Goal: Task Accomplishment & Management: Use online tool/utility

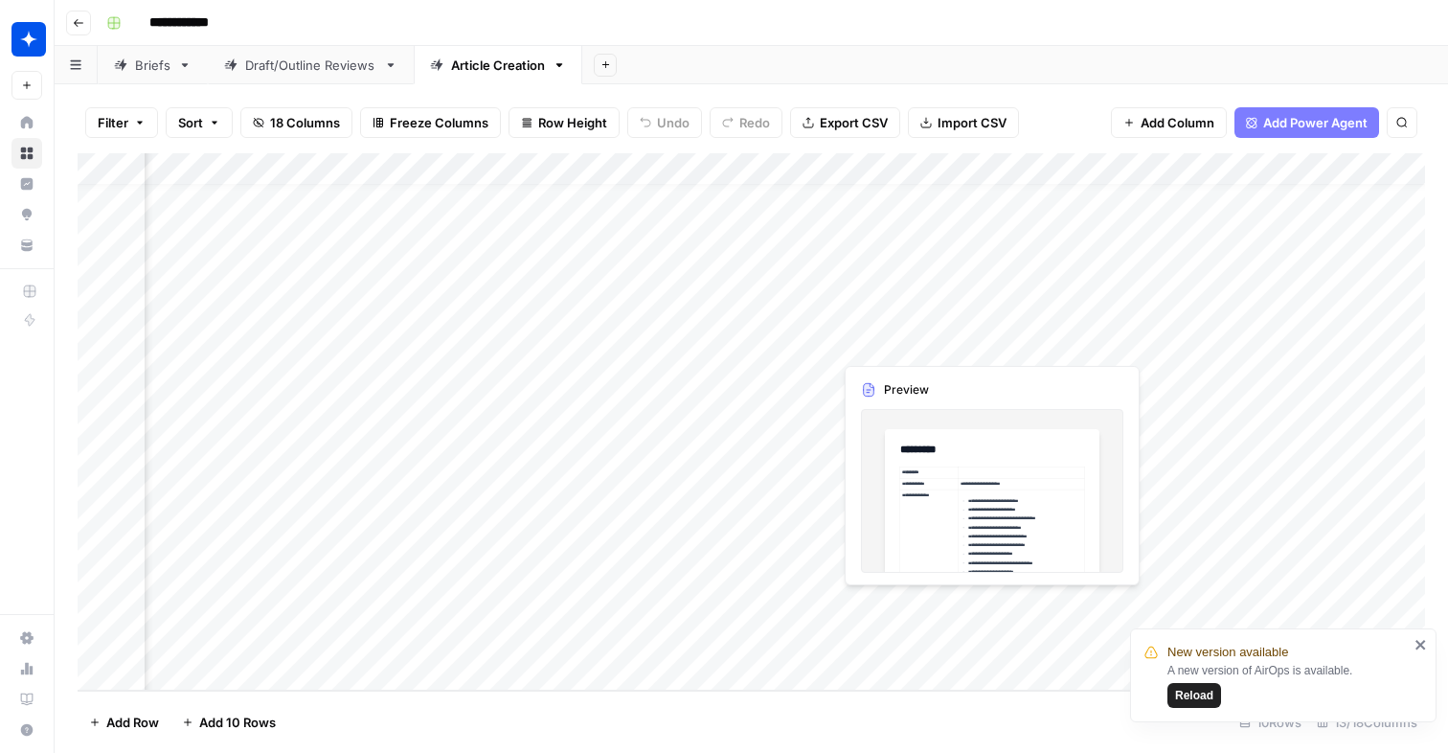
scroll to position [24, 126]
click at [830, 336] on div "Add Column" at bounding box center [751, 421] width 1347 height 537
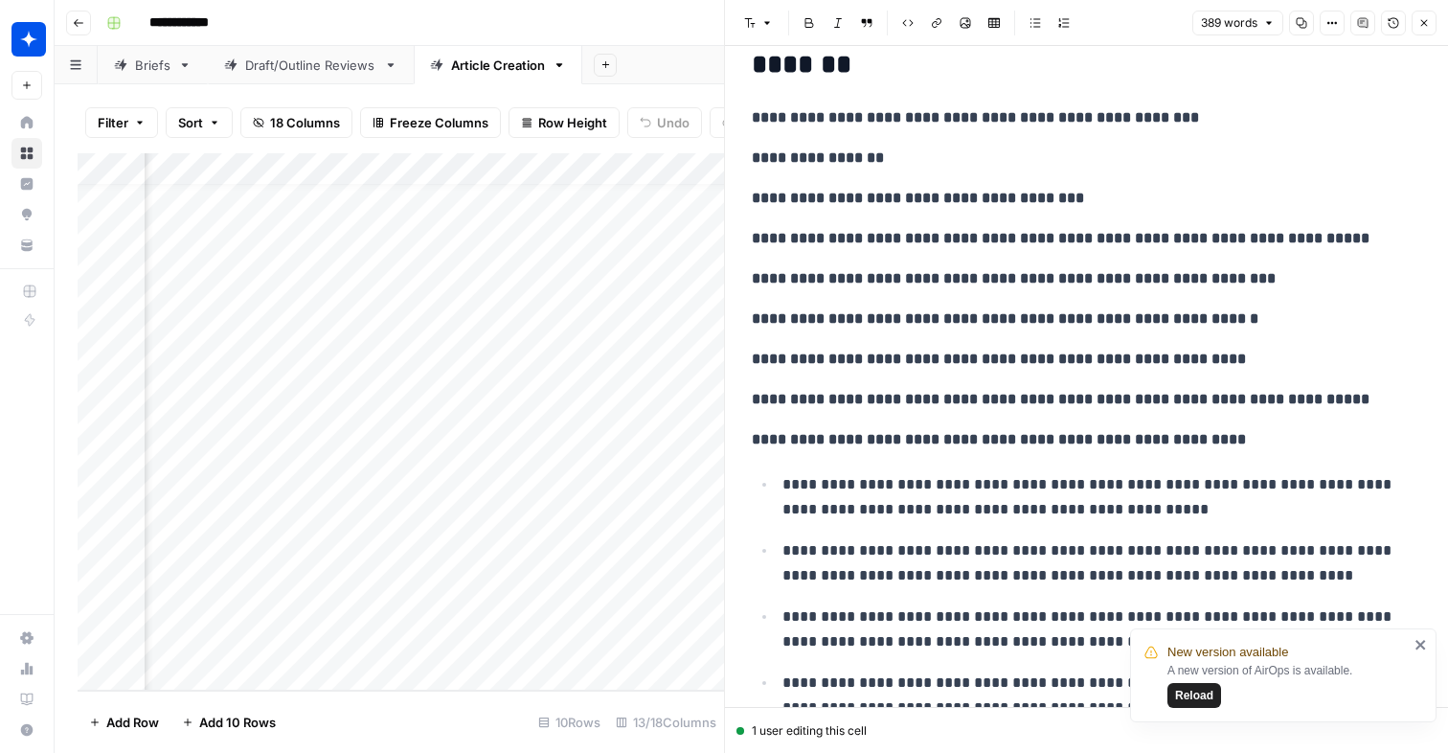
scroll to position [967, 0]
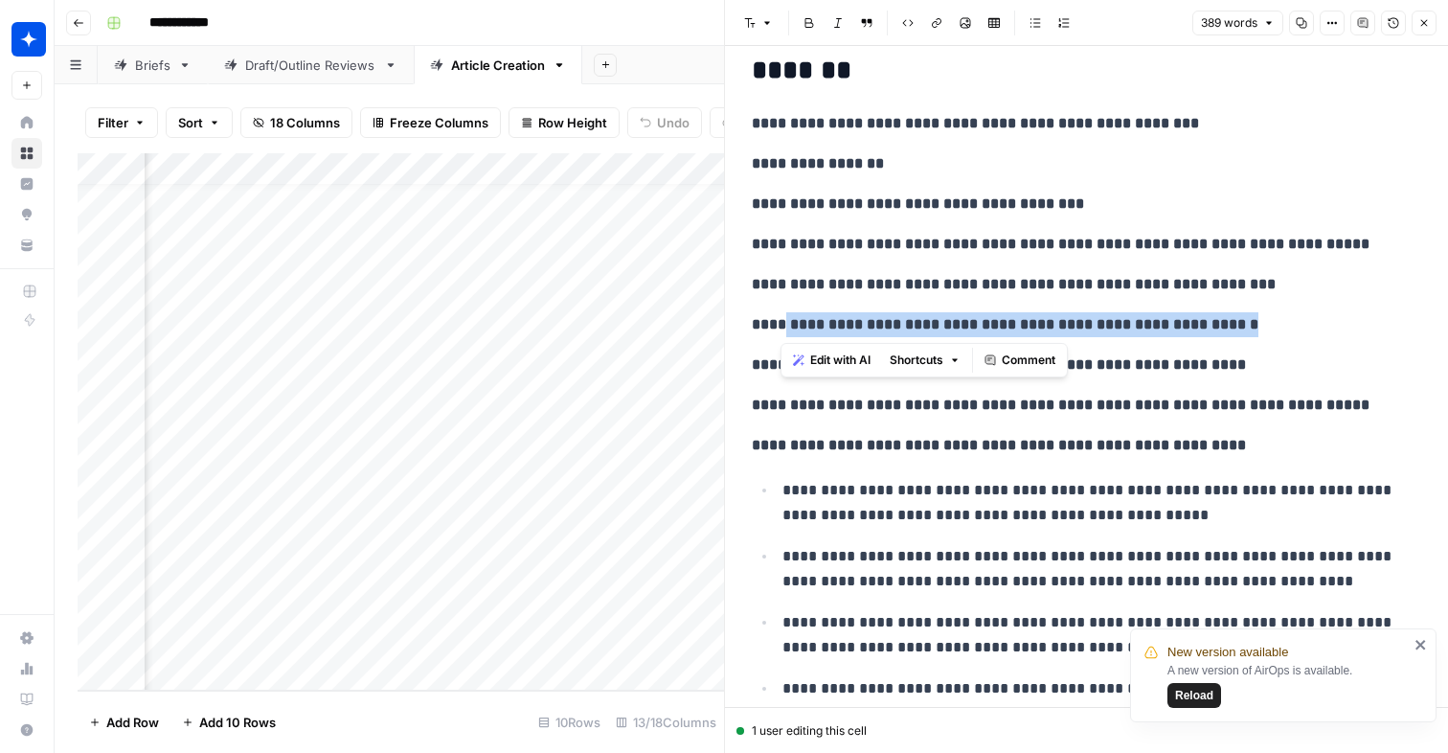
drag, startPoint x: 1238, startPoint y: 335, endPoint x: 780, endPoint y: 330, distance: 457.7
click at [780, 330] on p "**********" at bounding box center [1086, 324] width 669 height 25
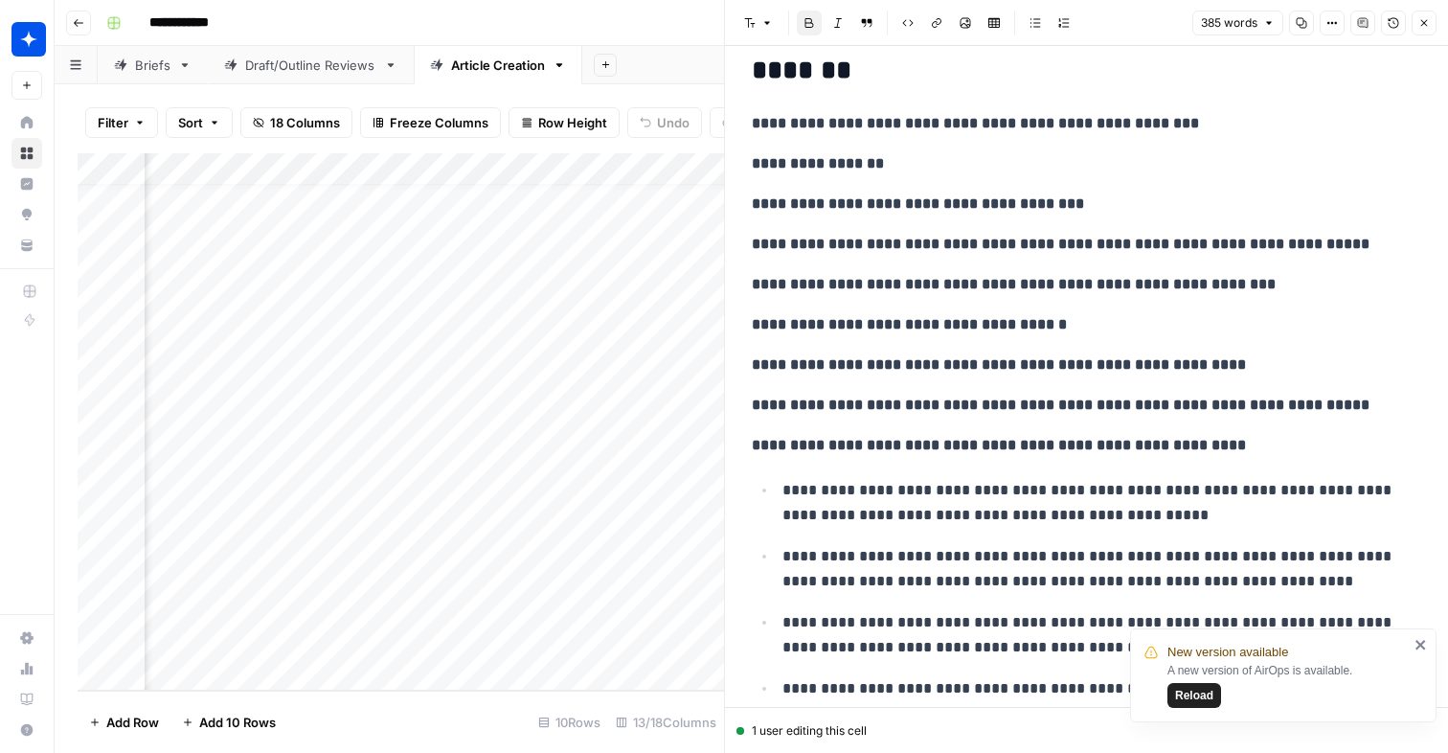
click at [1344, 443] on p "**********" at bounding box center [1086, 445] width 669 height 25
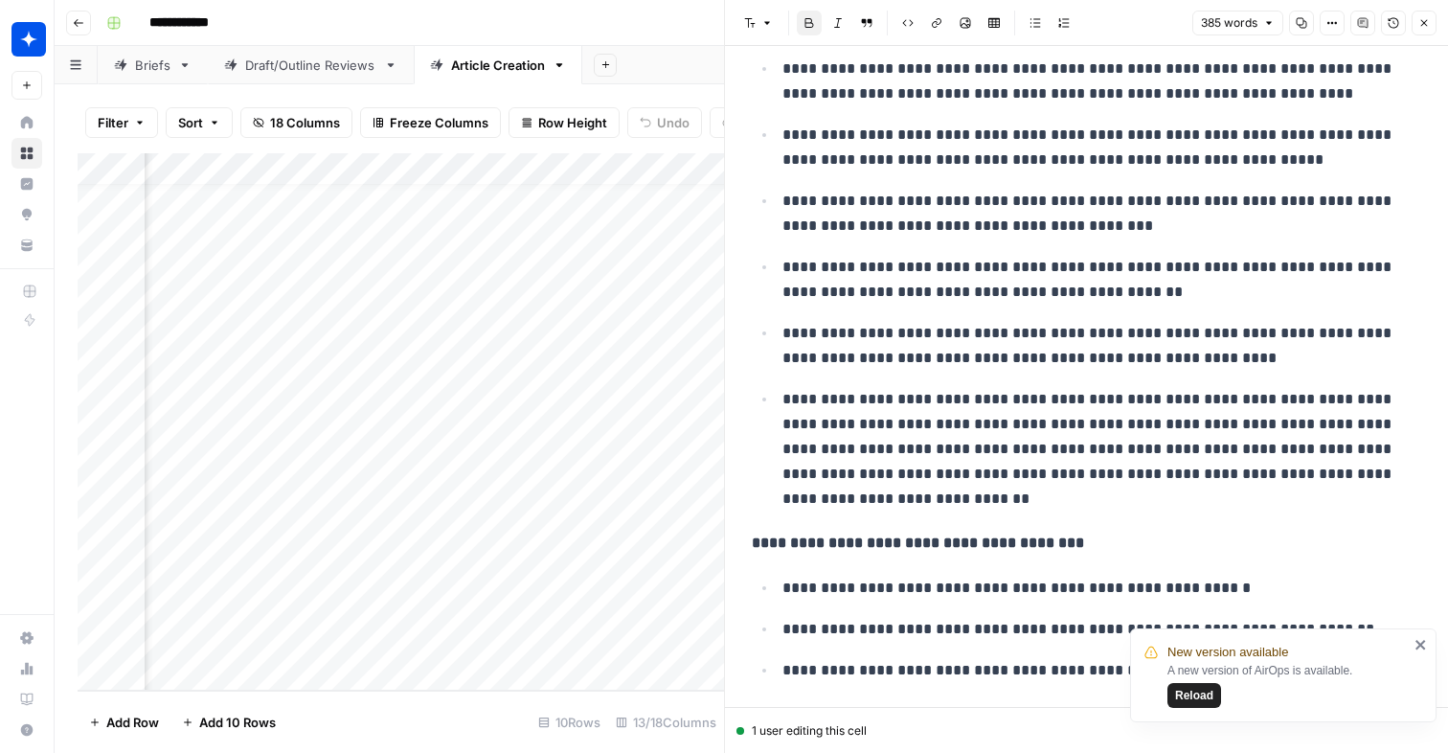
scroll to position [1591, 0]
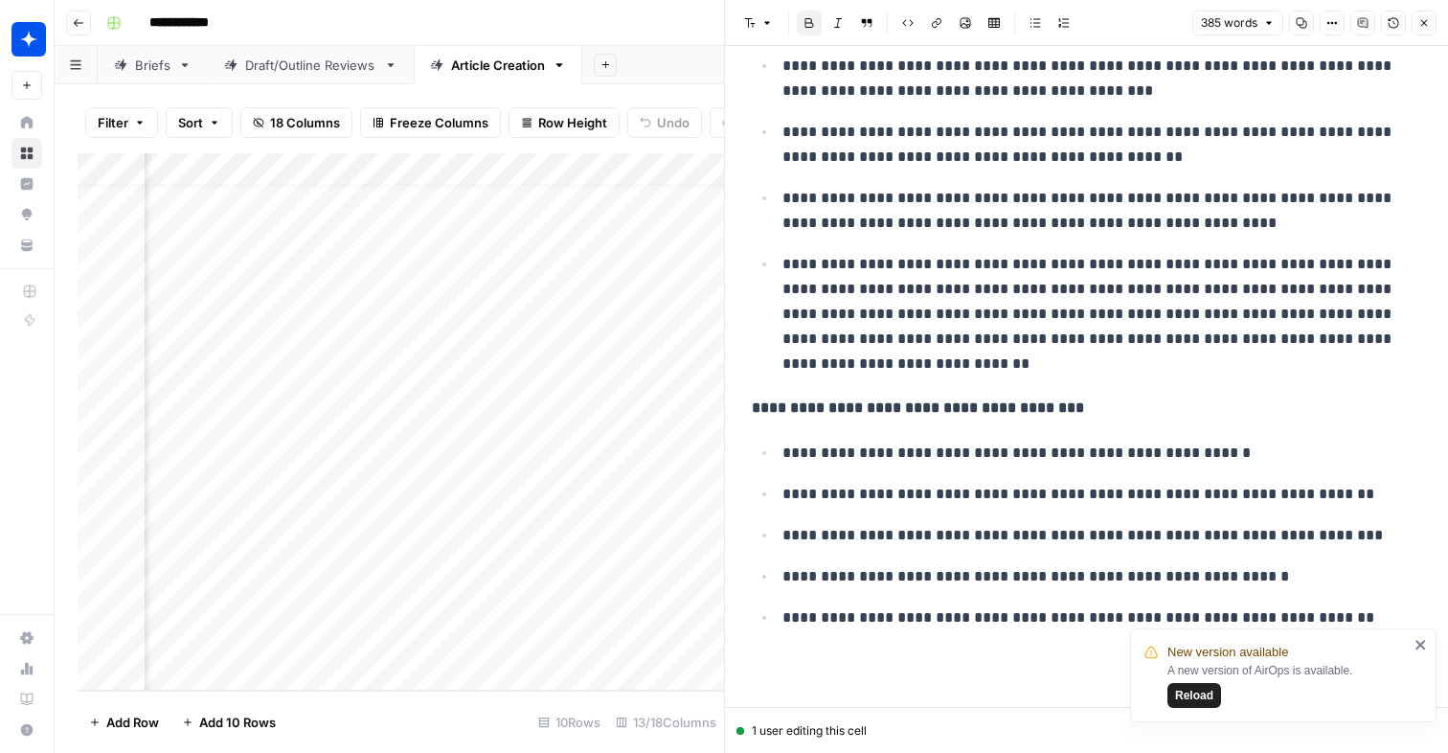
click at [1418, 644] on icon "close" at bounding box center [1420, 644] width 13 height 15
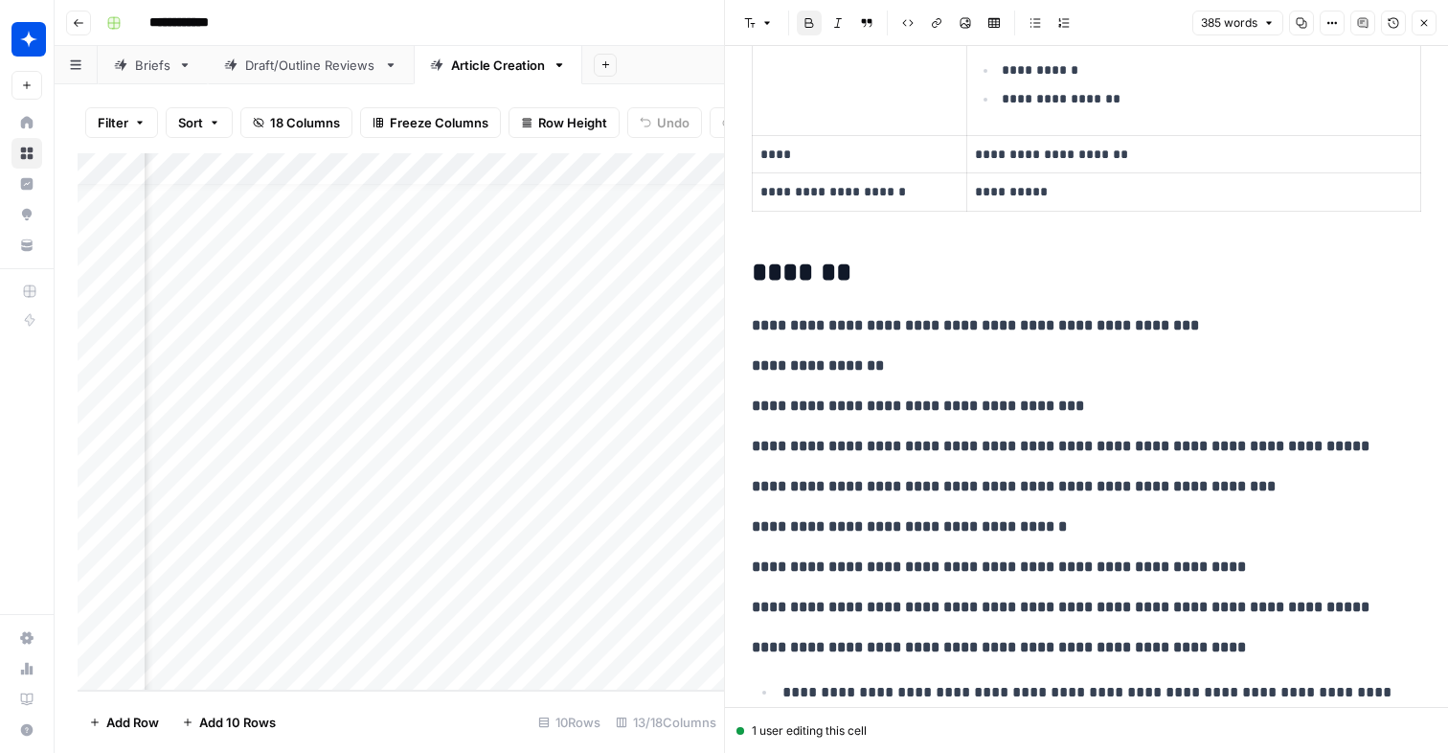
scroll to position [0, 0]
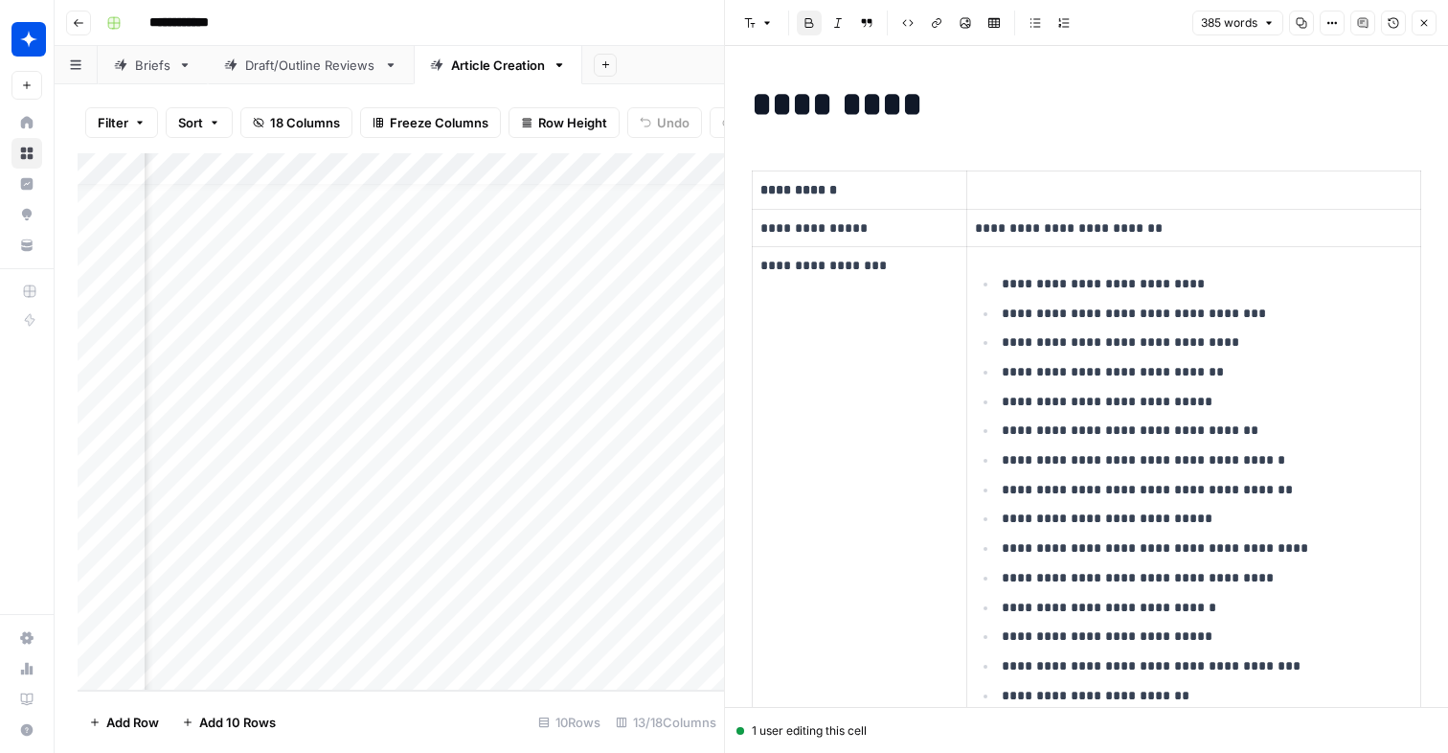
click at [1411, 24] on button "Close" at bounding box center [1423, 23] width 25 height 25
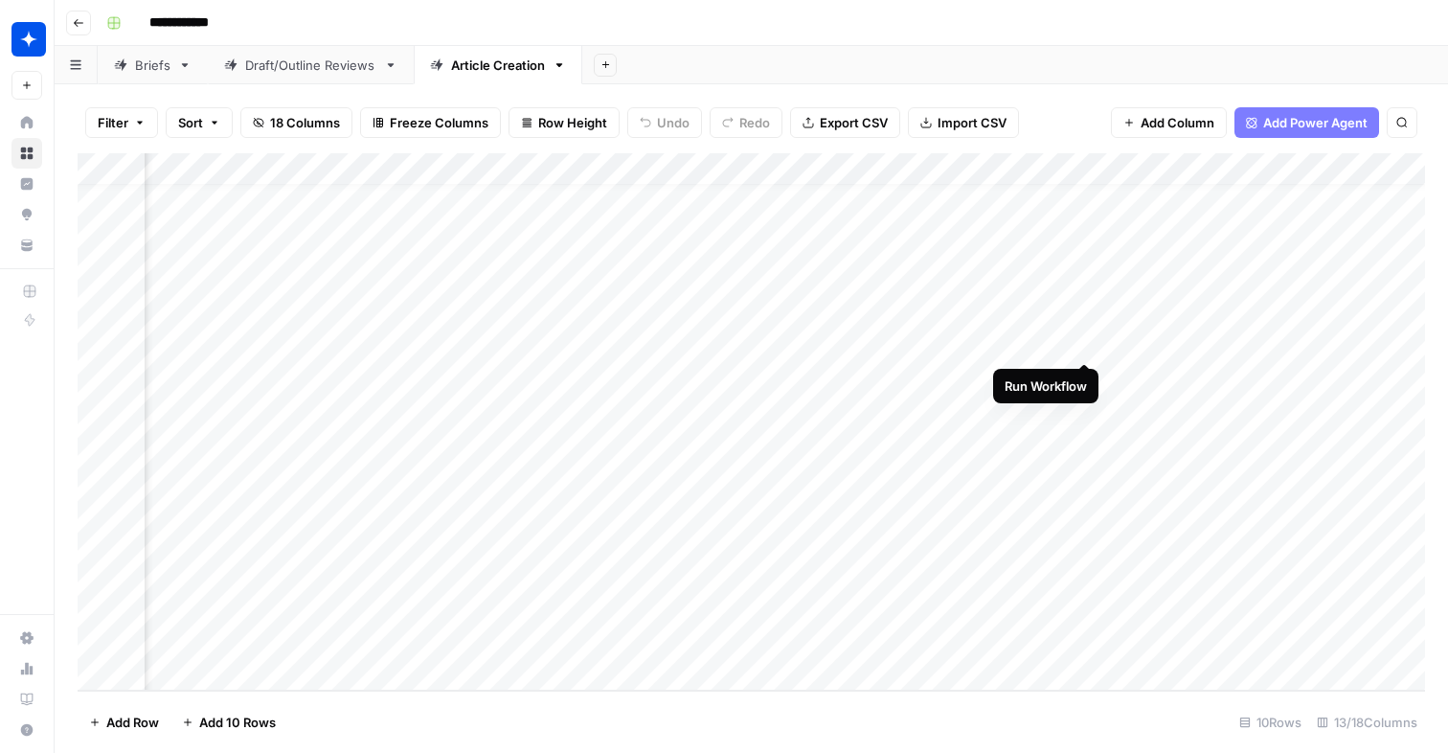
click at [1085, 327] on div "Add Column" at bounding box center [751, 421] width 1347 height 537
